Goal: Information Seeking & Learning: Learn about a topic

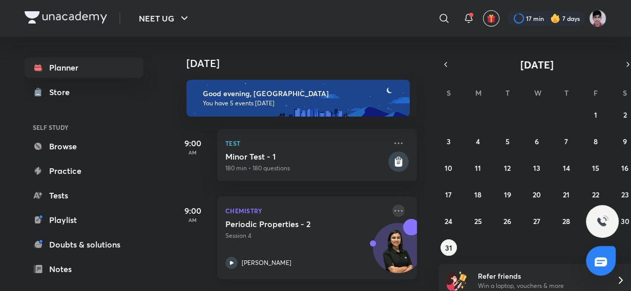
click at [392, 208] on icon at bounding box center [398, 211] width 12 height 12
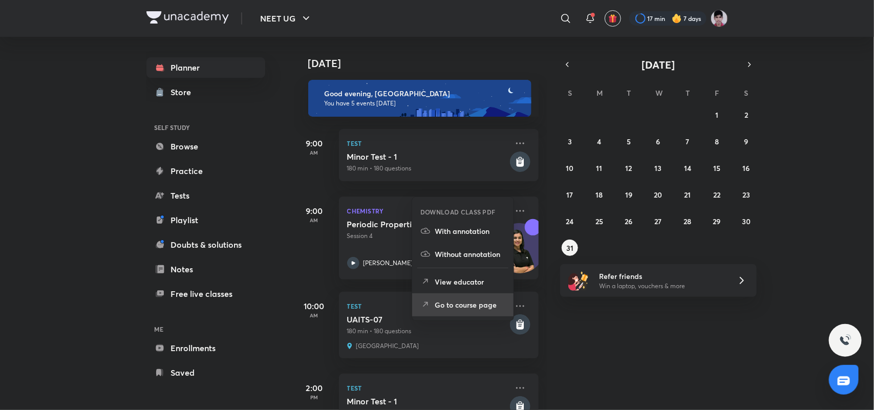
click at [467, 298] on p "Go to course page" at bounding box center [470, 305] width 71 height 11
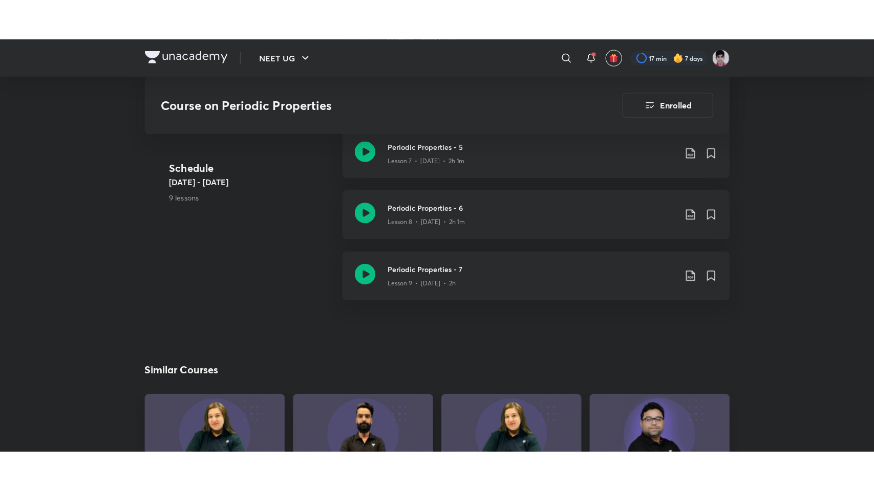
scroll to position [955, 0]
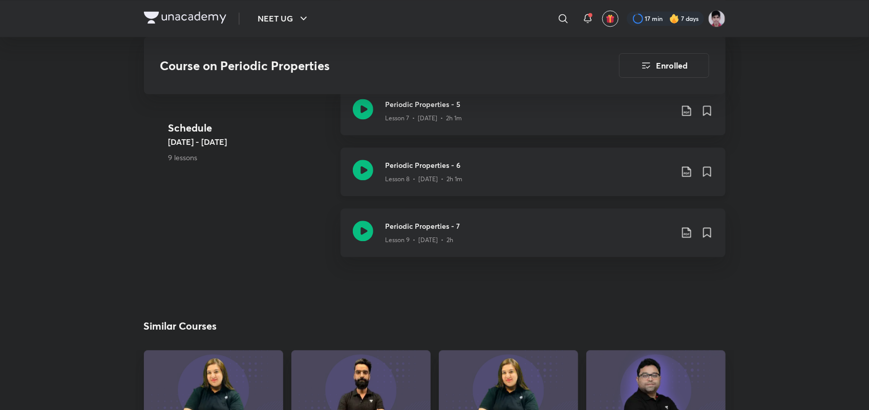
click at [497, 157] on div "Periodic Properties - 6 Lesson 8 • [DATE] • 2h 1m" at bounding box center [532, 171] width 385 height 49
click at [465, 222] on h3 "Periodic Properties - 7" at bounding box center [529, 226] width 287 height 11
